Goal: Task Accomplishment & Management: Manage account settings

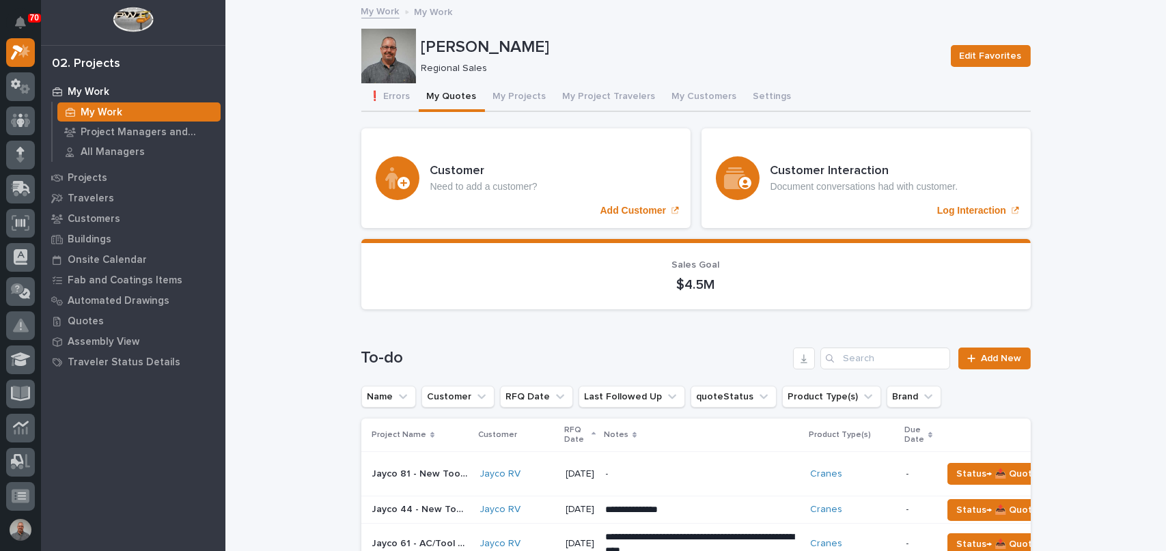
click at [432, 14] on p "My Work" at bounding box center [434, 10] width 38 height 15
click at [507, 94] on button "My Projects" at bounding box center [520, 97] width 70 height 29
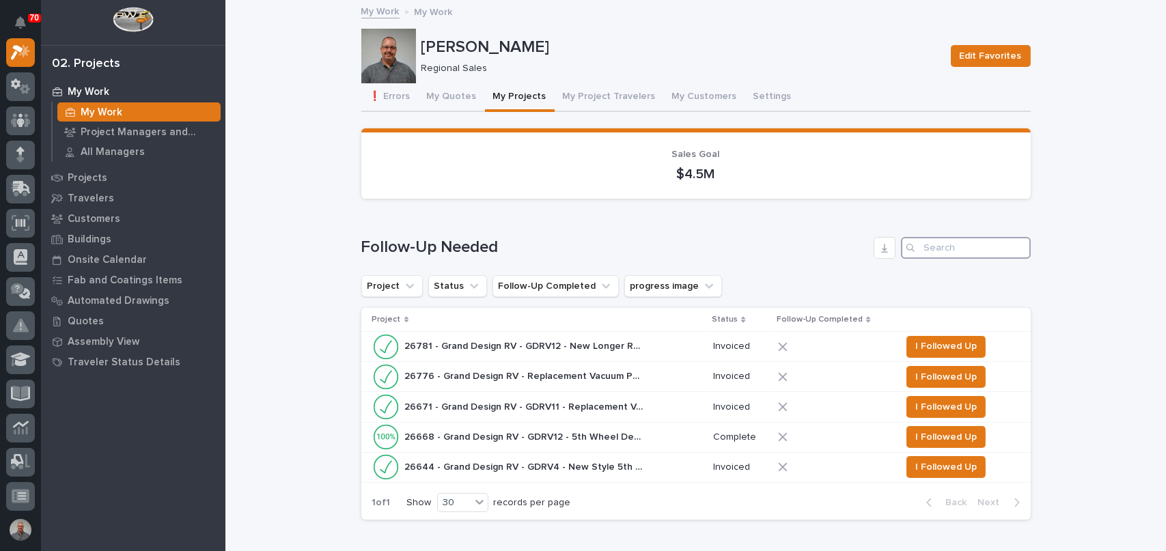
click at [945, 245] on input "Search" at bounding box center [966, 248] width 130 height 22
type input "26539"
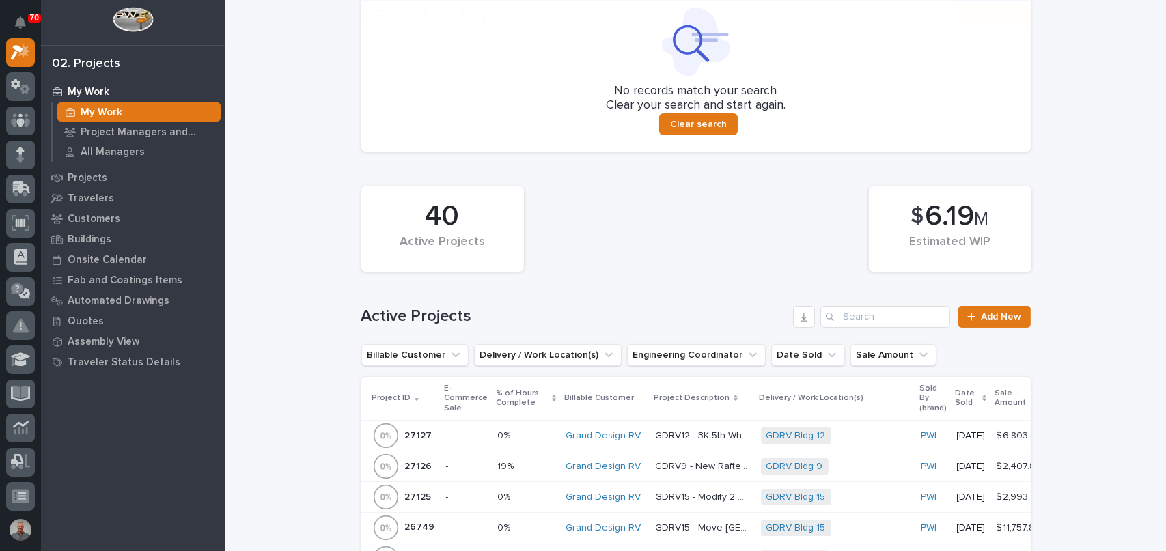
scroll to position [478, 0]
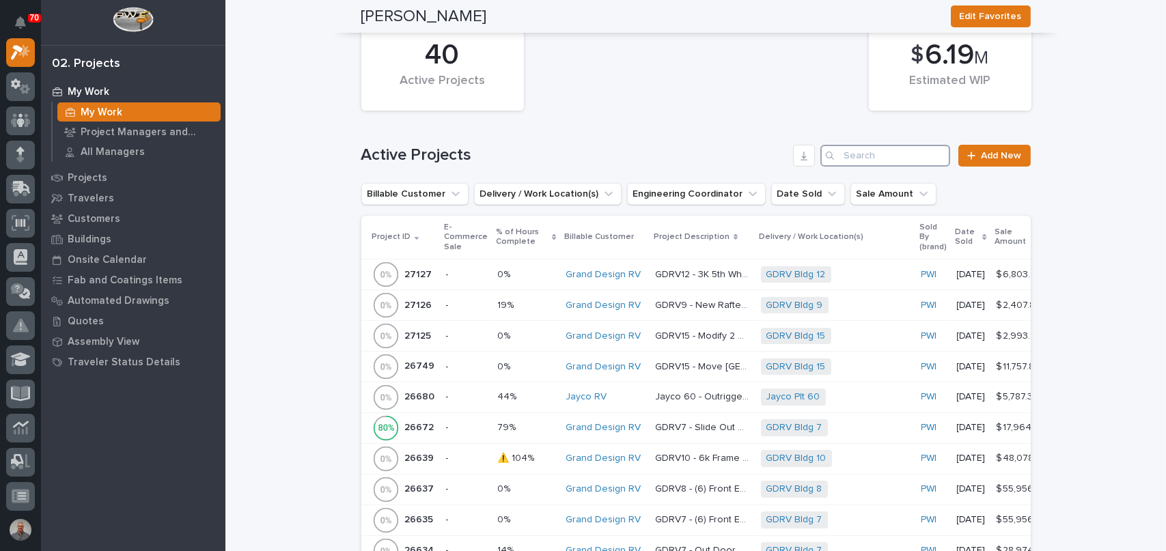
click at [899, 155] on input "Search" at bounding box center [885, 156] width 130 height 22
type input "26539"
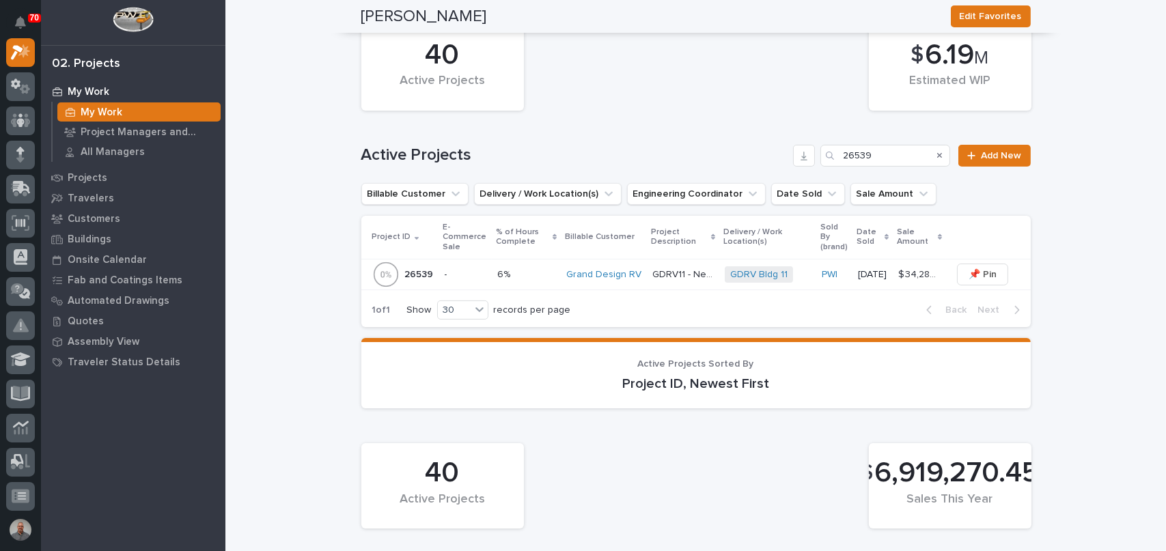
click at [540, 275] on p at bounding box center [526, 275] width 58 height 12
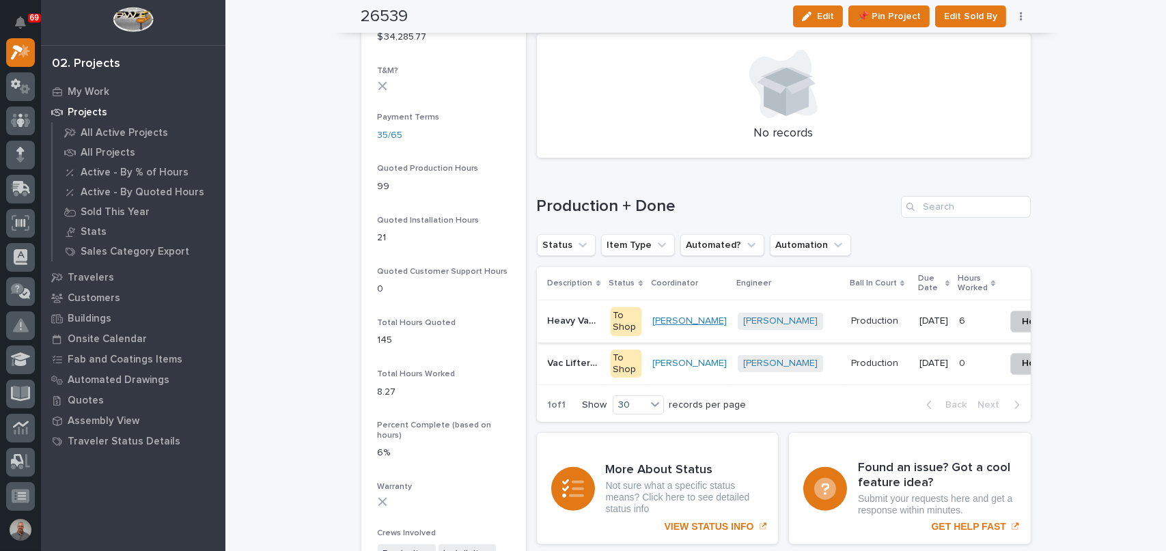
scroll to position [956, 0]
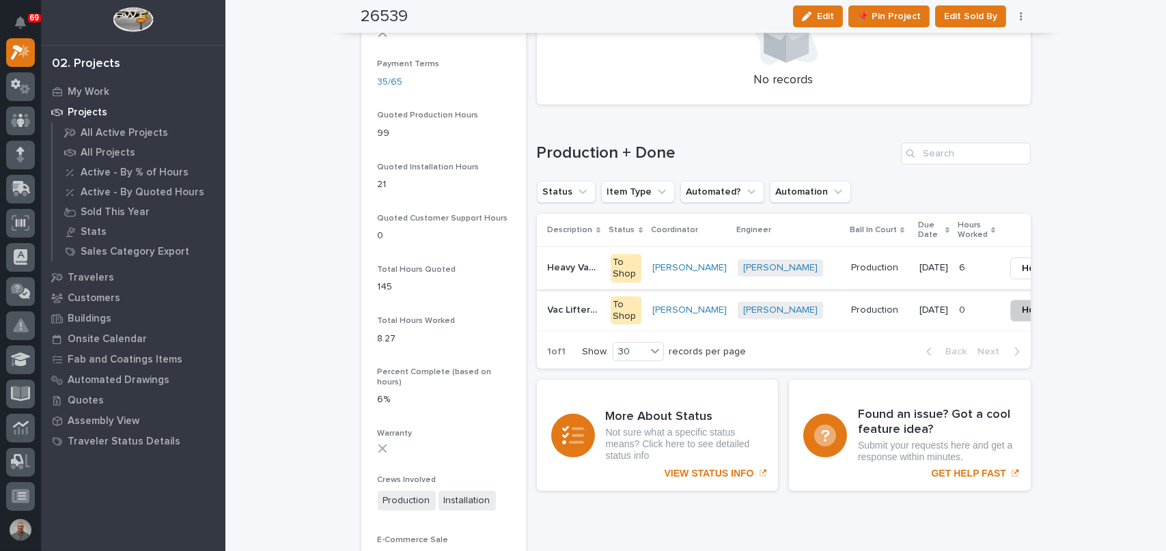
click at [1018, 268] on button "Hold" at bounding box center [1032, 268] width 44 height 22
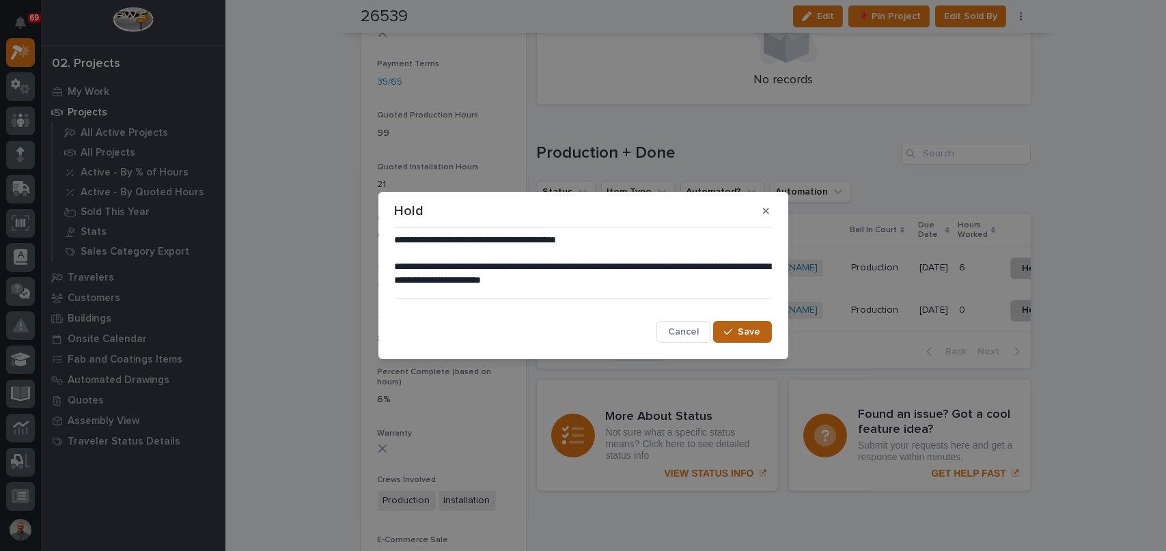
click at [761, 331] on button "Save" at bounding box center [742, 332] width 58 height 22
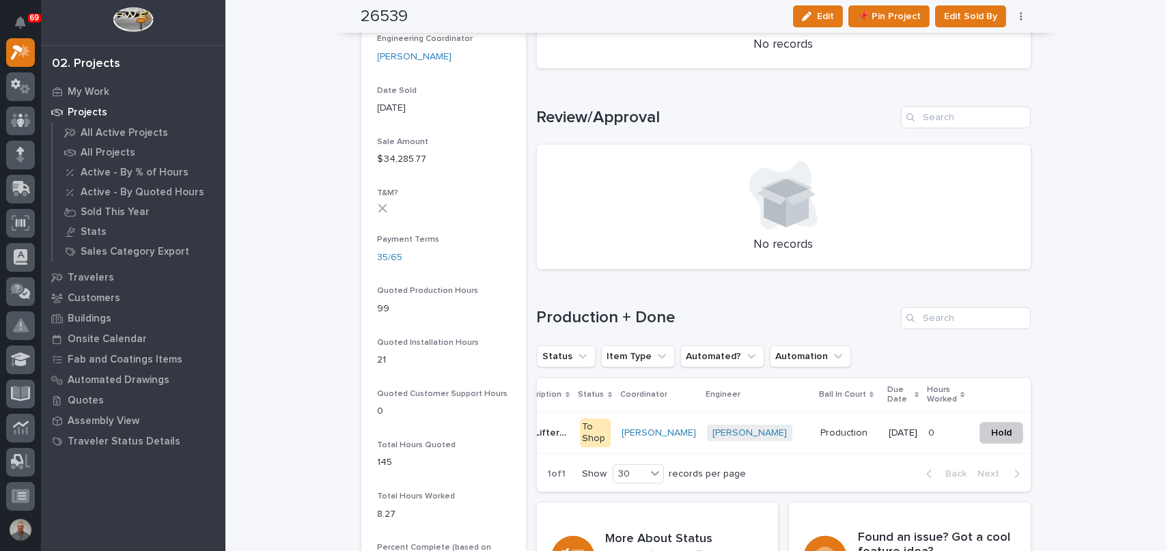
scroll to position [0, 35]
click at [987, 439] on span "Hold" at bounding box center [997, 433] width 20 height 16
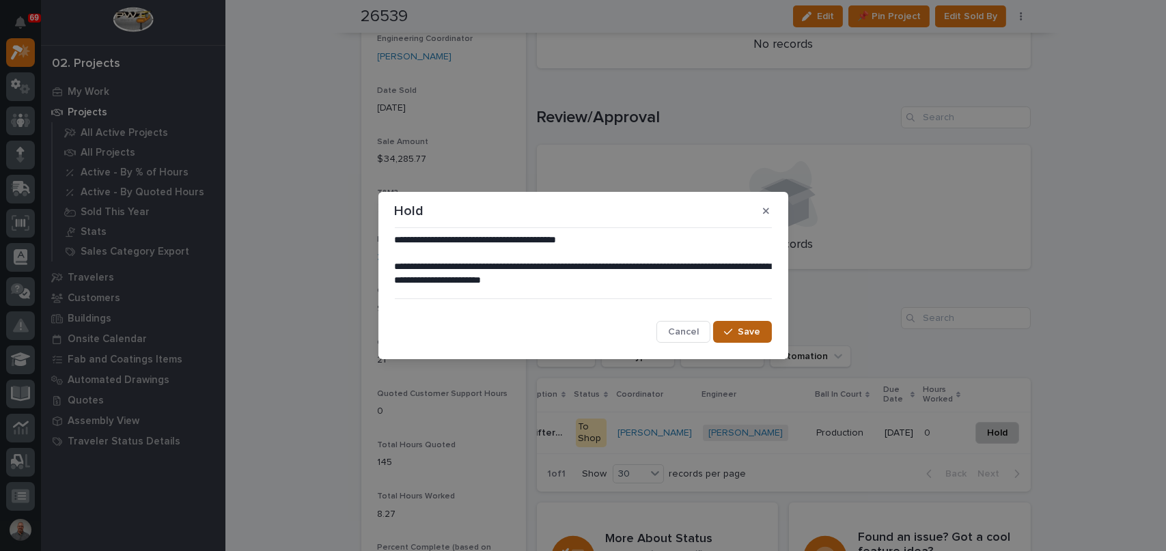
click at [746, 330] on span "Save" at bounding box center [749, 332] width 23 height 12
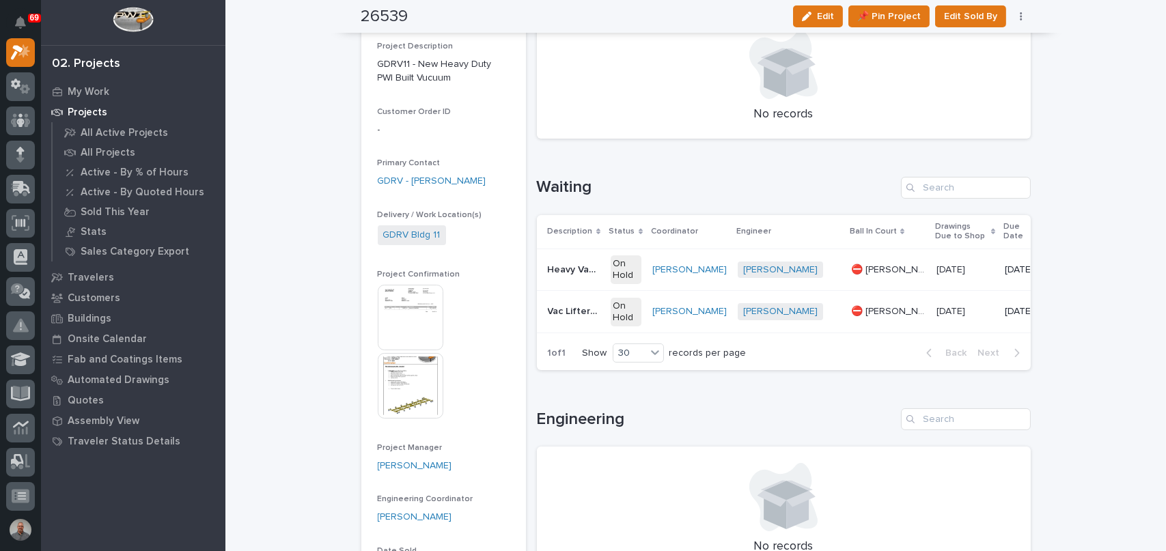
scroll to position [303, 0]
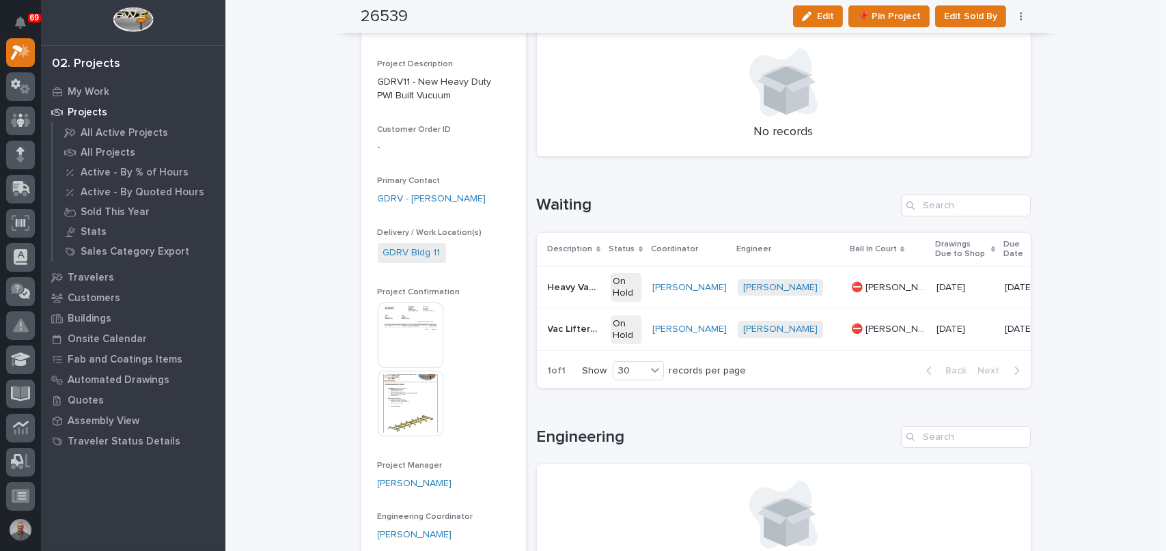
click at [574, 326] on p "Vac Lifter Handle" at bounding box center [575, 328] width 55 height 14
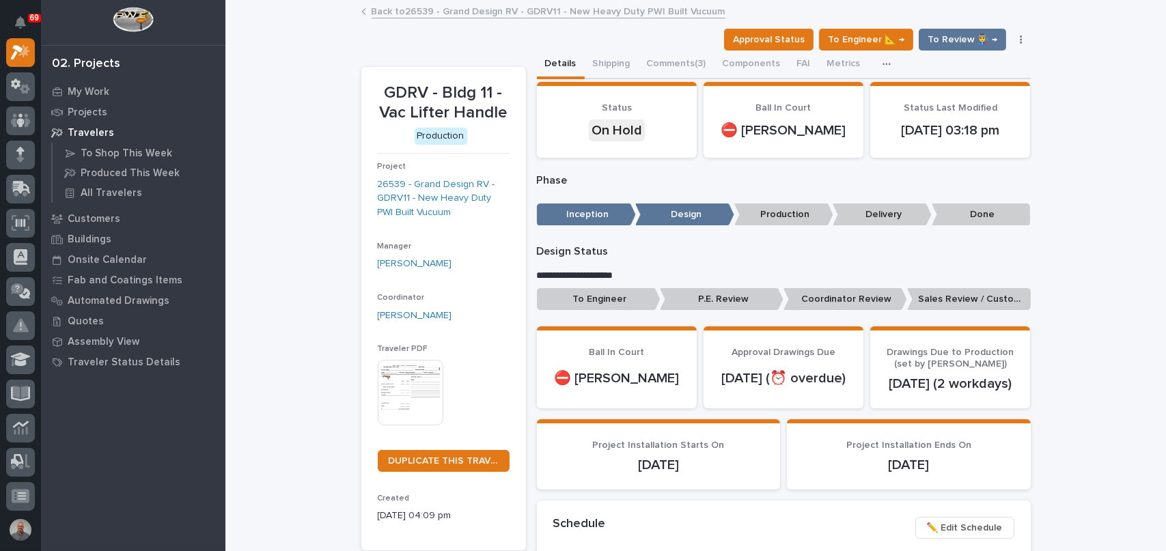
click at [496, 12] on link "Back to 26539 - Grand Design RV - GDRV11 - New Heavy Duty PWI Built Vucuum" at bounding box center [549, 11] width 354 height 16
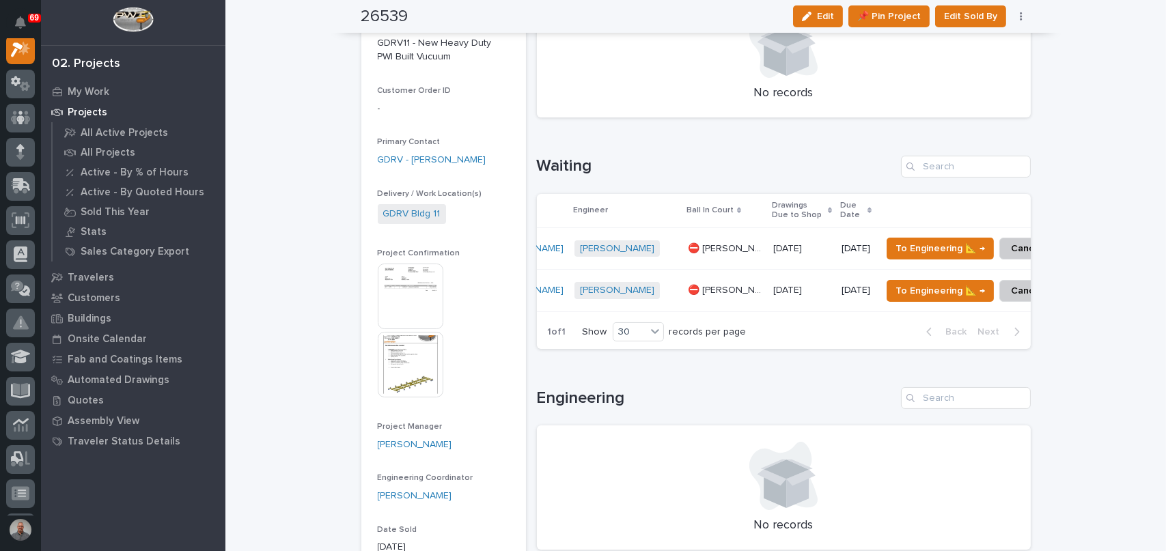
scroll to position [0, 196]
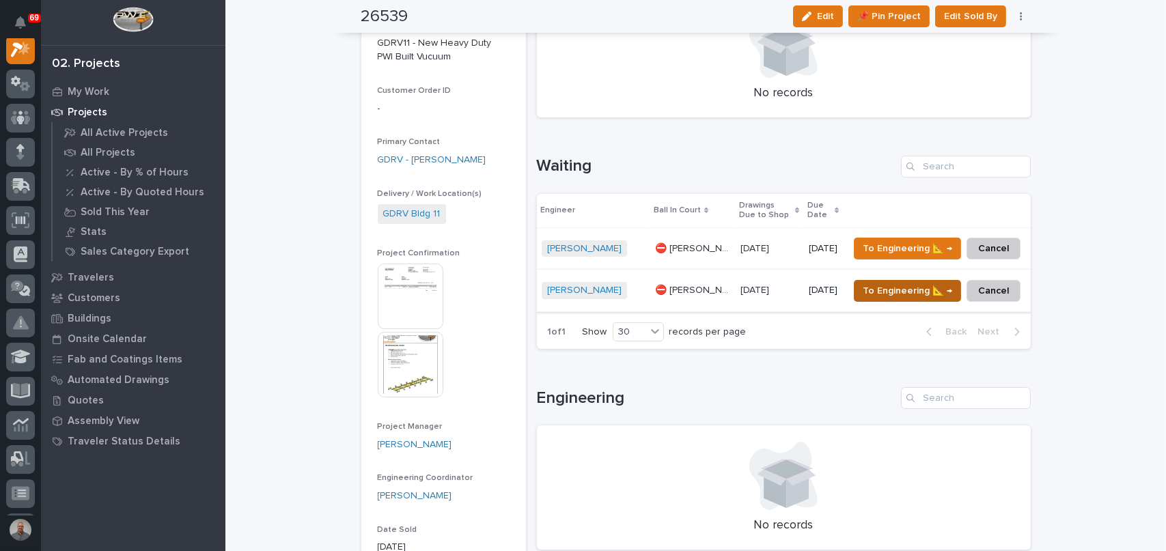
click at [896, 290] on span "To Engineering 📐 →" at bounding box center [907, 291] width 89 height 16
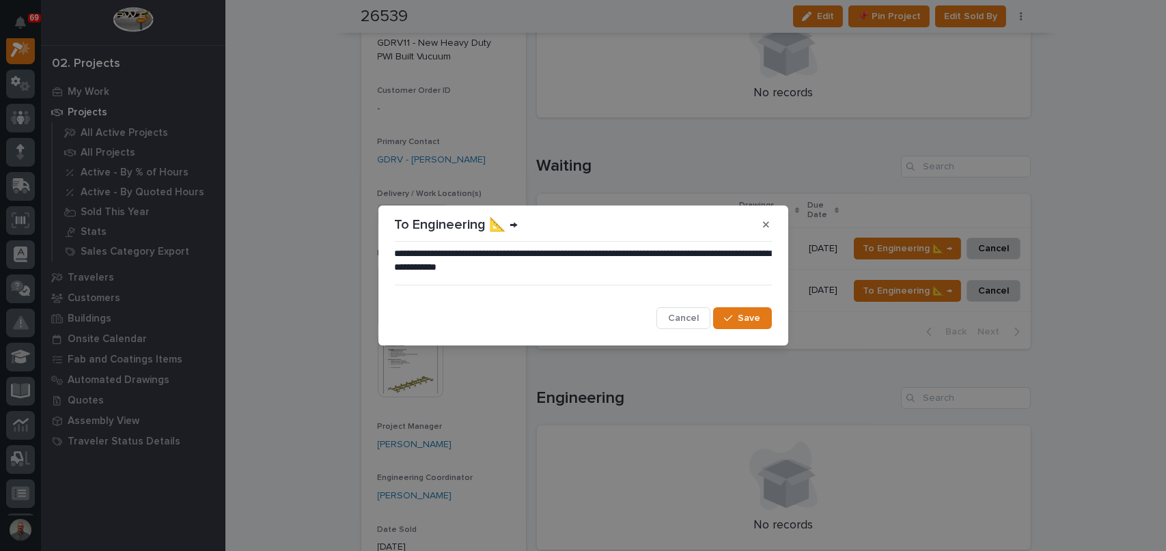
click at [749, 318] on span "Save" at bounding box center [749, 318] width 23 height 12
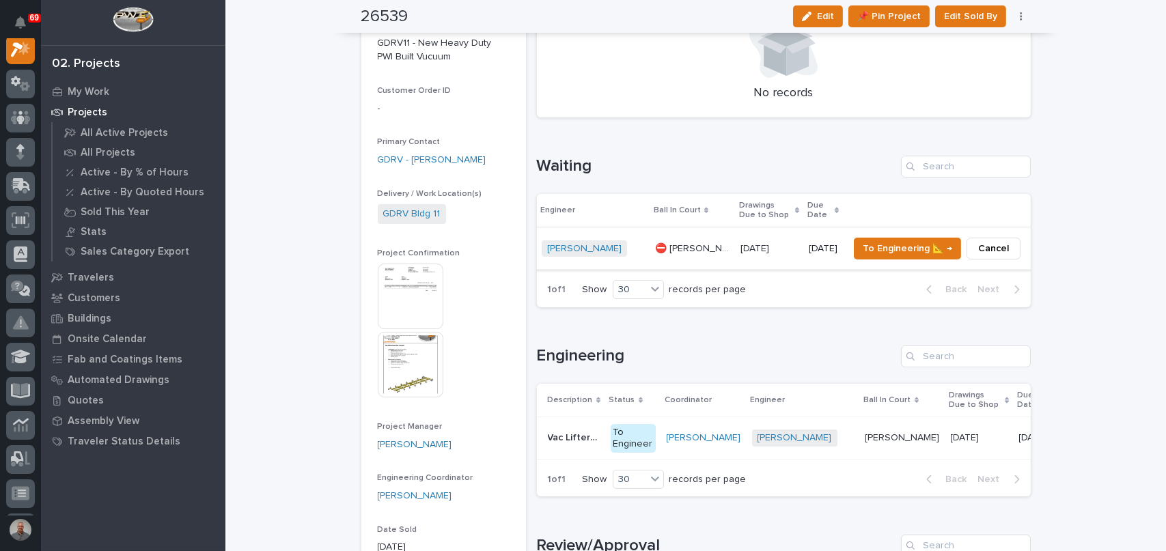
click at [978, 249] on span "Cancel" at bounding box center [993, 248] width 31 height 16
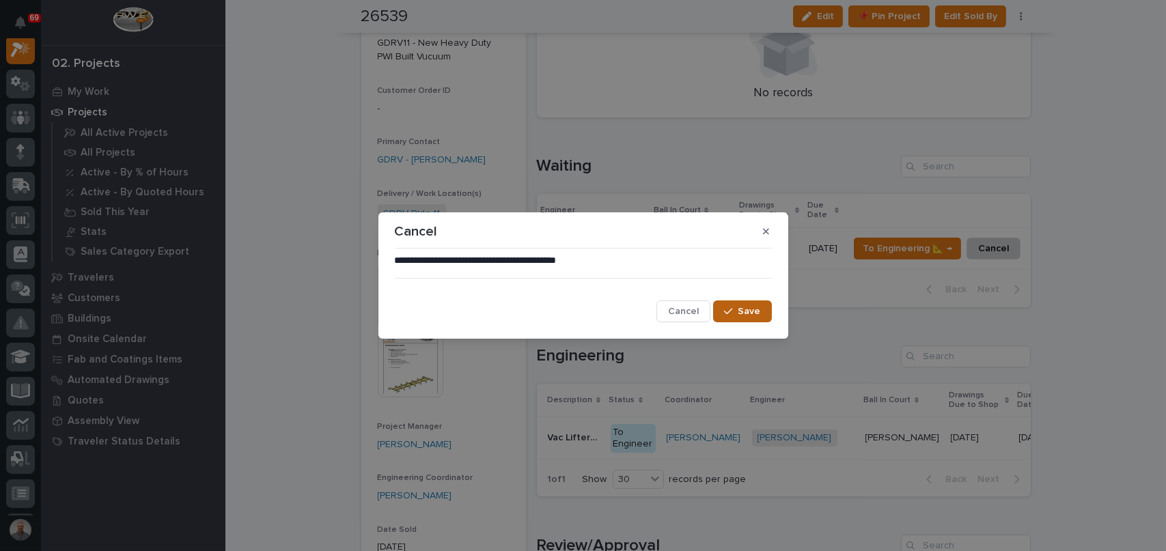
click at [753, 313] on span "Save" at bounding box center [749, 311] width 23 height 12
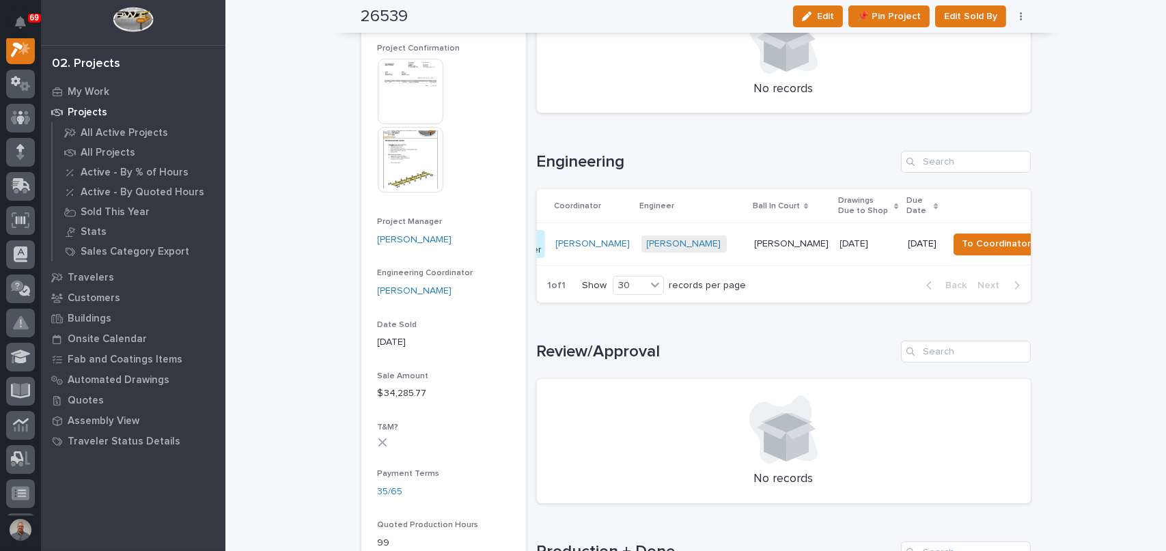
scroll to position [0, 120]
click at [957, 240] on span "To Coordinator →" at bounding box center [991, 244] width 77 height 16
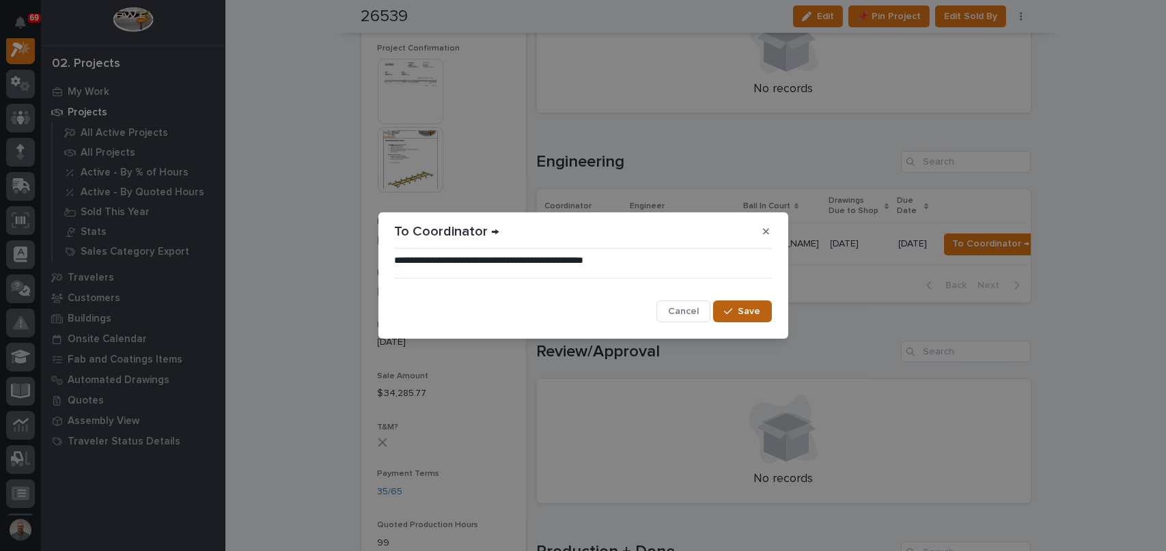
click at [750, 314] on span "Save" at bounding box center [749, 311] width 23 height 12
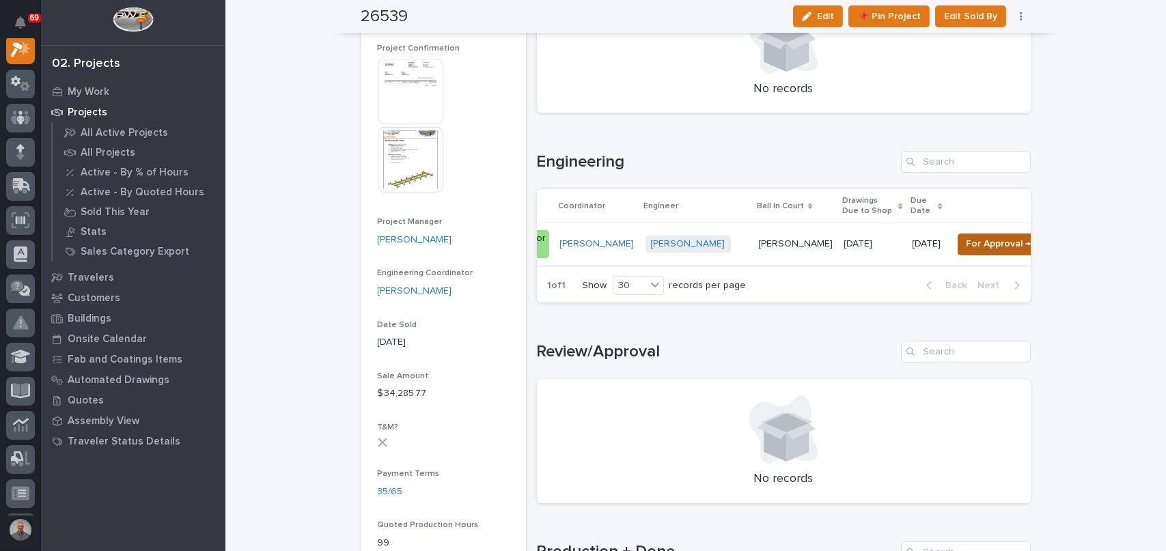
click at [966, 242] on span "For Approval →" at bounding box center [998, 244] width 65 height 16
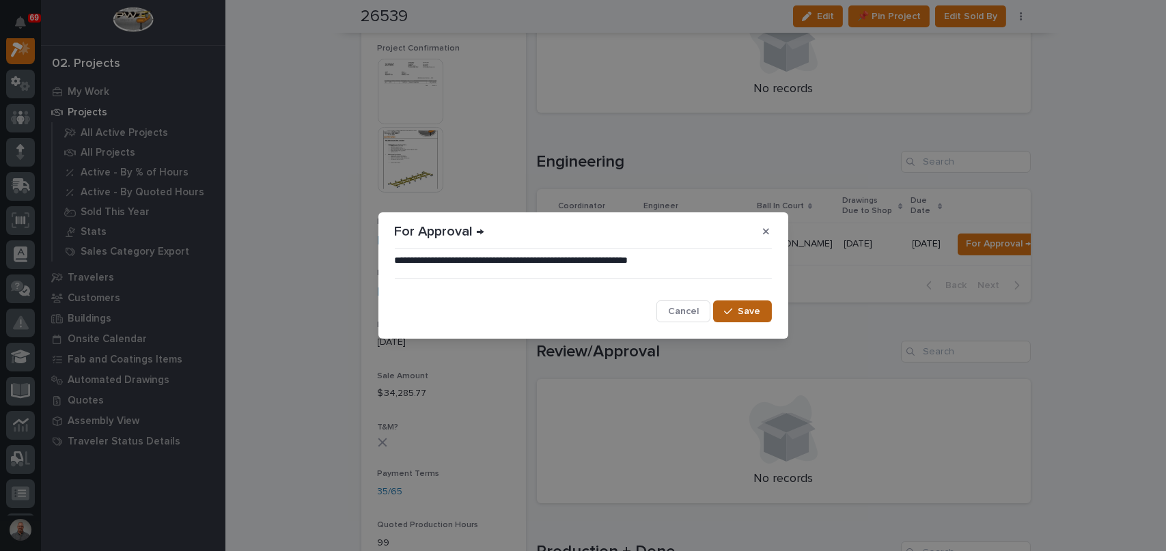
click at [731, 308] on icon "button" at bounding box center [728, 312] width 8 height 10
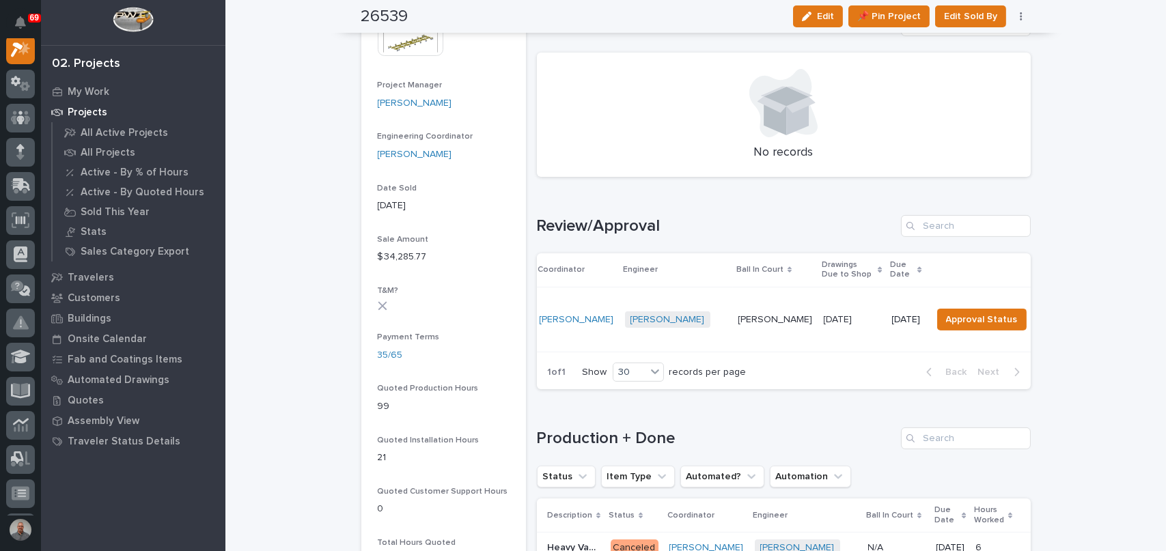
scroll to position [0, 214]
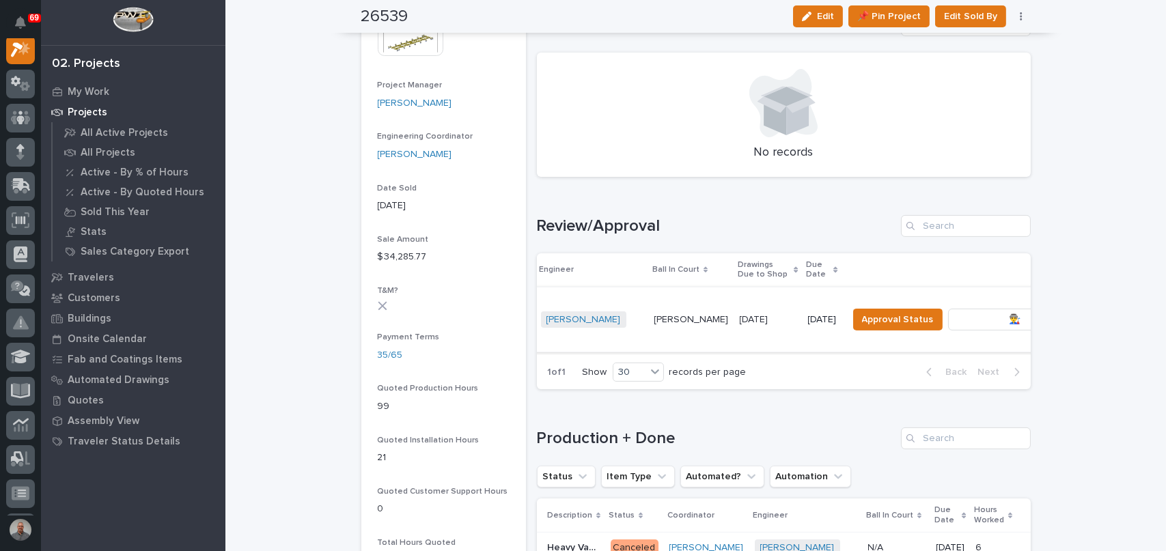
click at [960, 320] on span "To Review 👨‍🏭 →" at bounding box center [995, 319] width 70 height 16
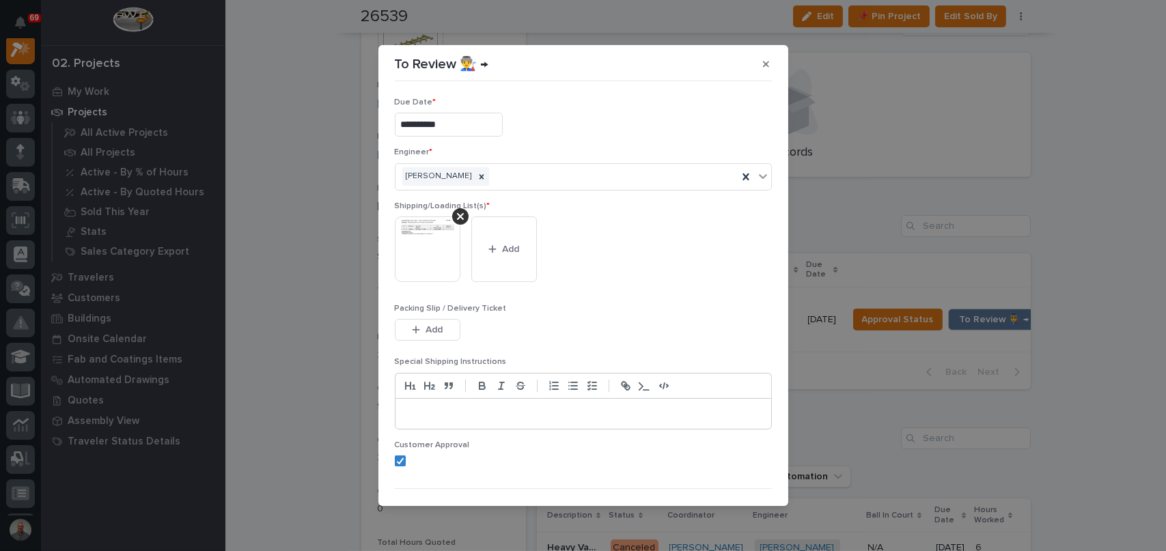
scroll to position [27, 0]
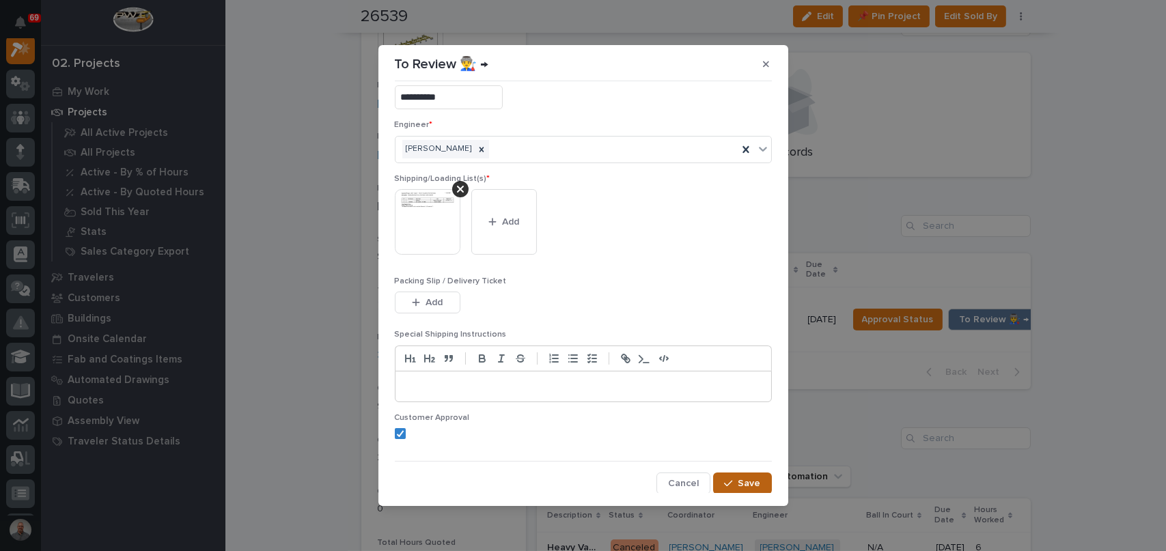
click at [738, 484] on span "Save" at bounding box center [749, 483] width 23 height 12
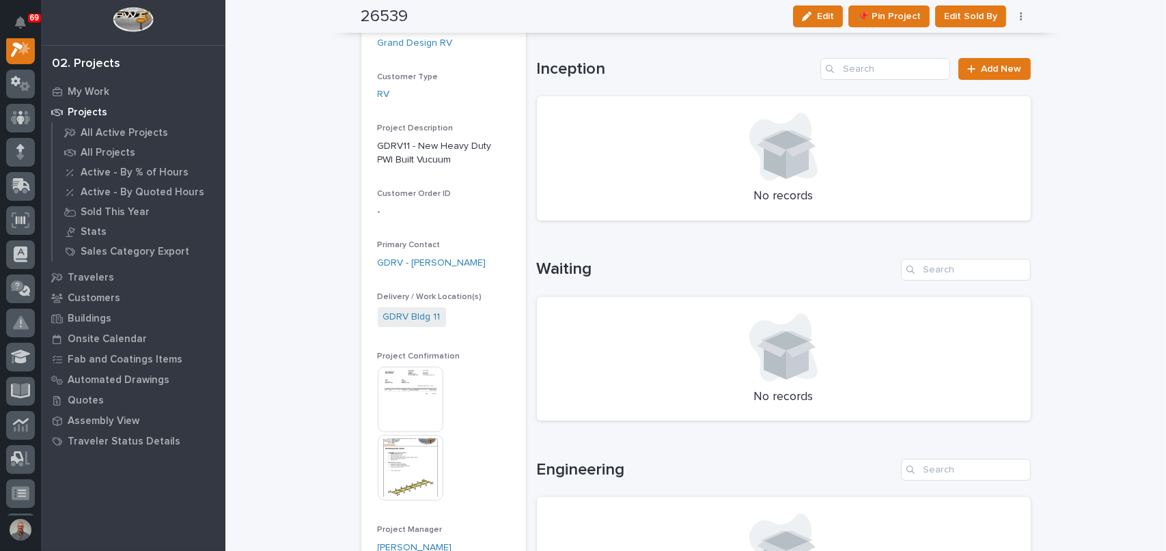
scroll to position [205, 0]
